Goal: Find specific page/section: Find specific page/section

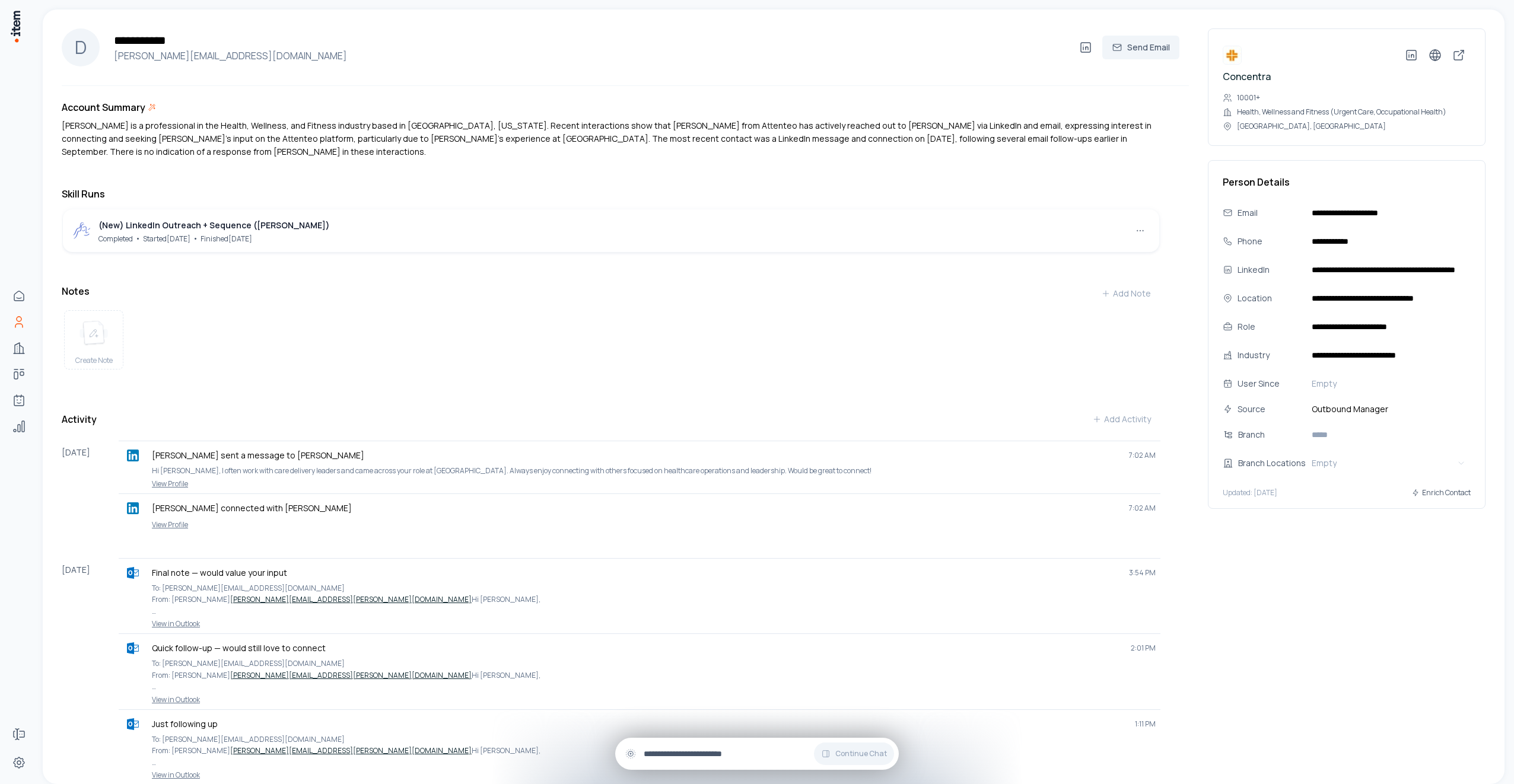
click at [690, 385] on input "text" at bounding box center [767, 753] width 246 height 13
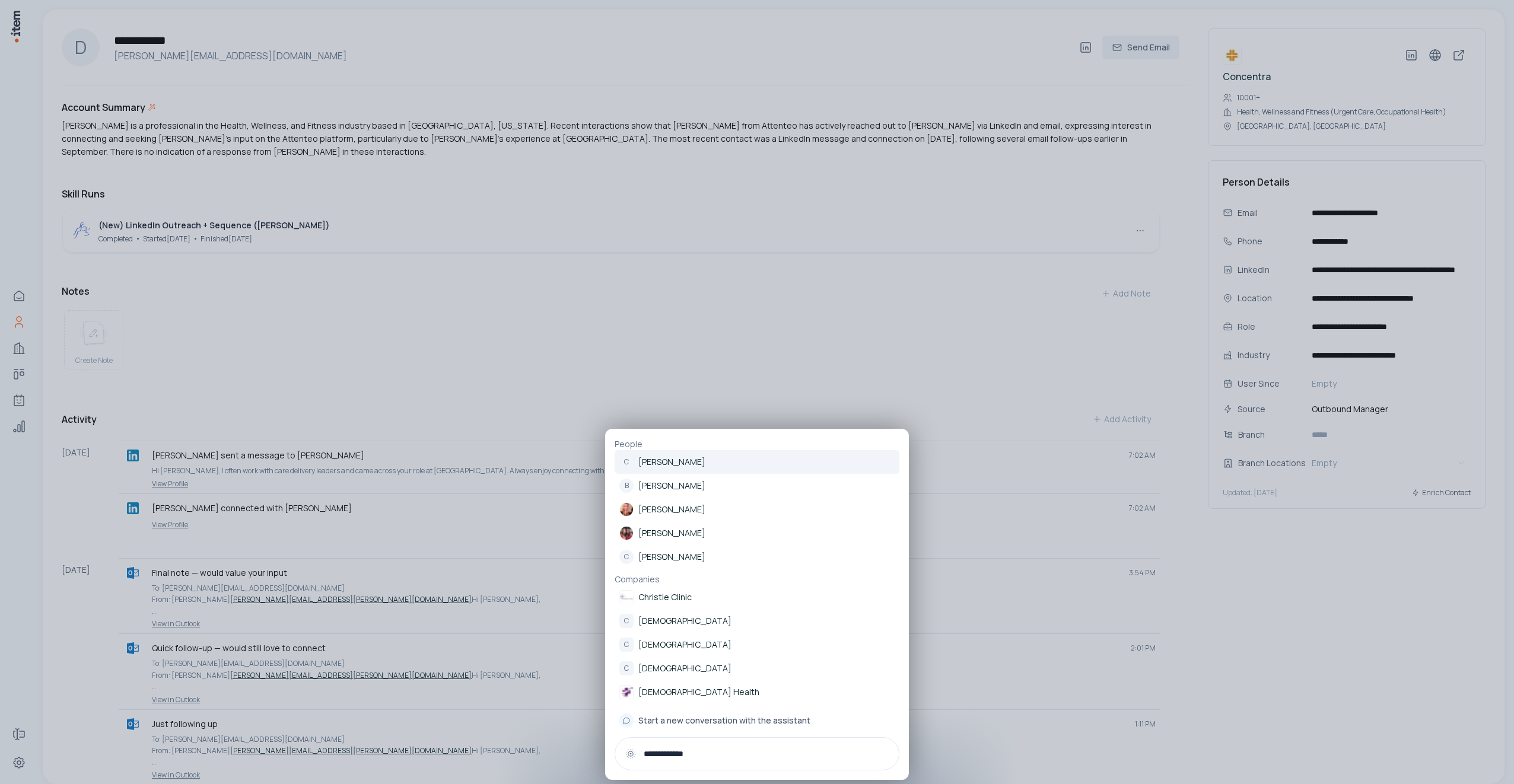
type input "**********"
click at [683, 385] on p "[PERSON_NAME]" at bounding box center [672, 462] width 67 height 12
